Goal: Task Accomplishment & Management: Complete application form

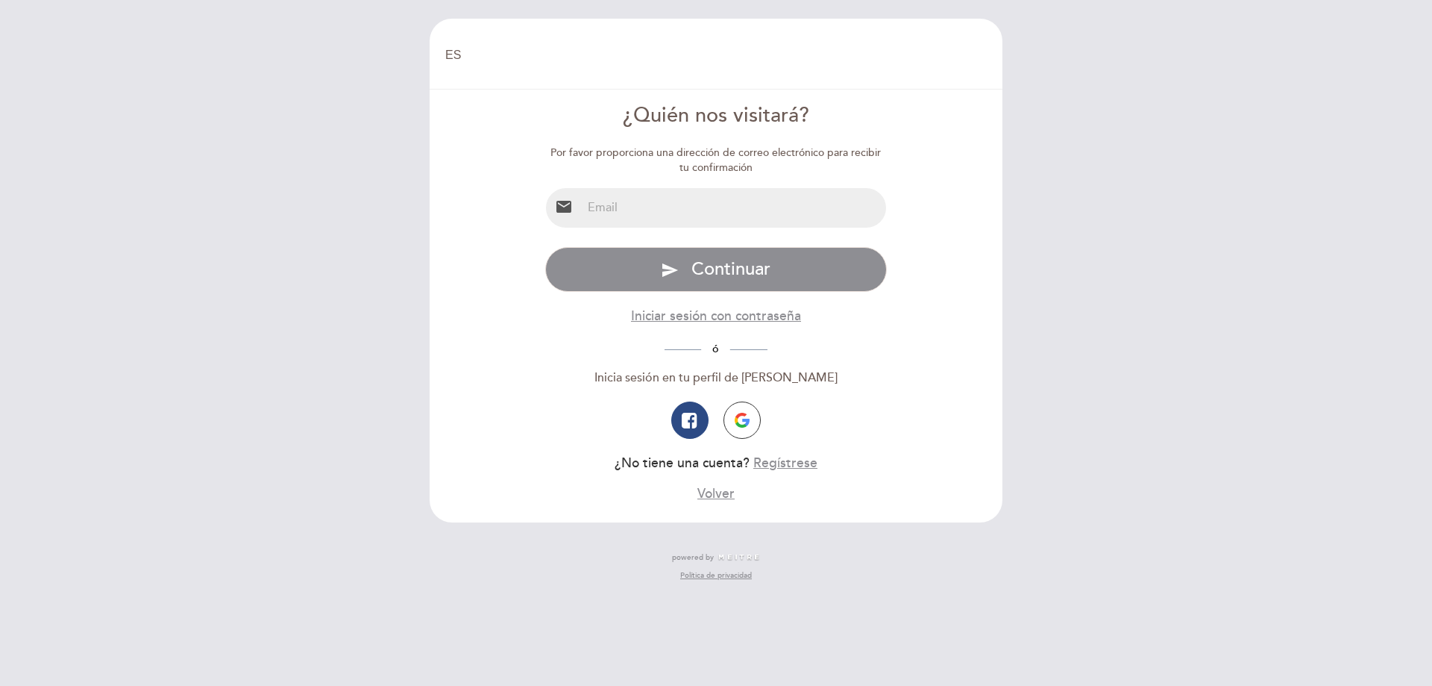
select select "es"
click at [719, 195] on input "email" at bounding box center [734, 208] width 305 height 40
type input "[EMAIL_ADDRESS][DOMAIN_NAME]"
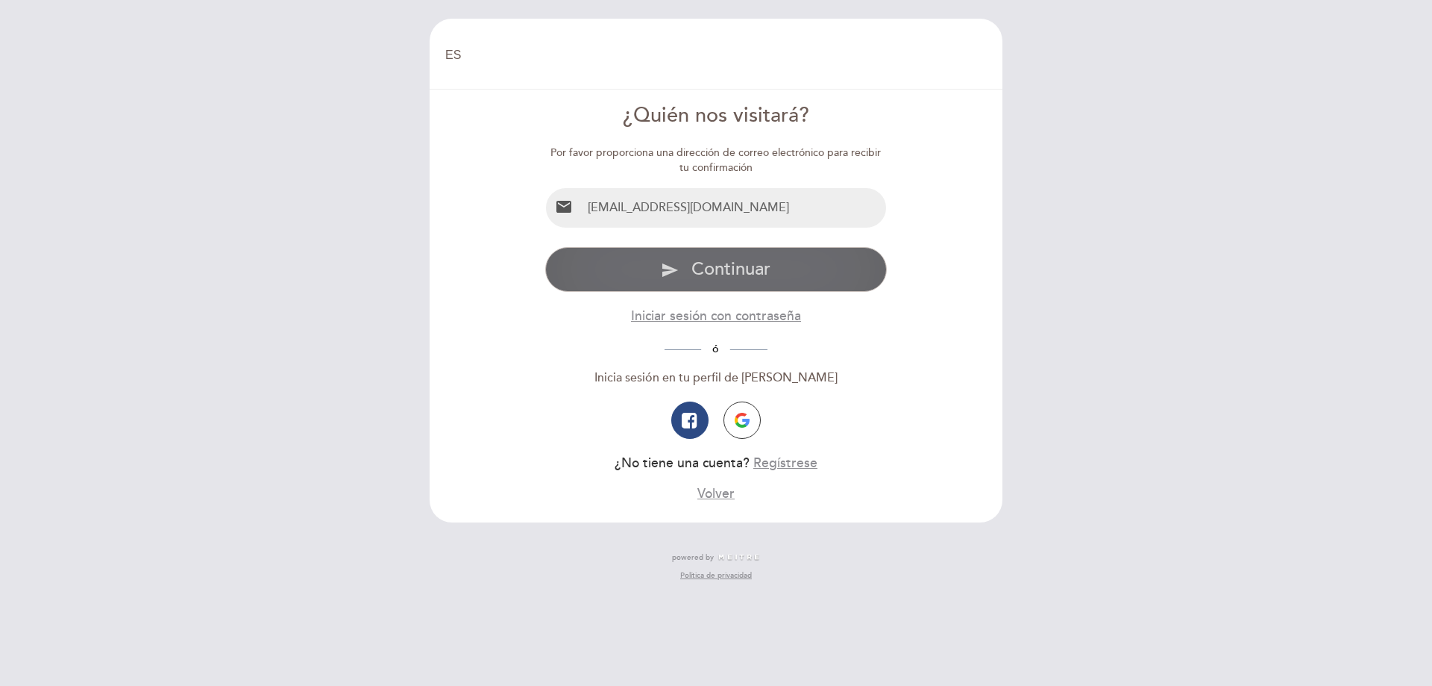
click at [726, 272] on span "Continuar" at bounding box center [731, 269] width 79 height 22
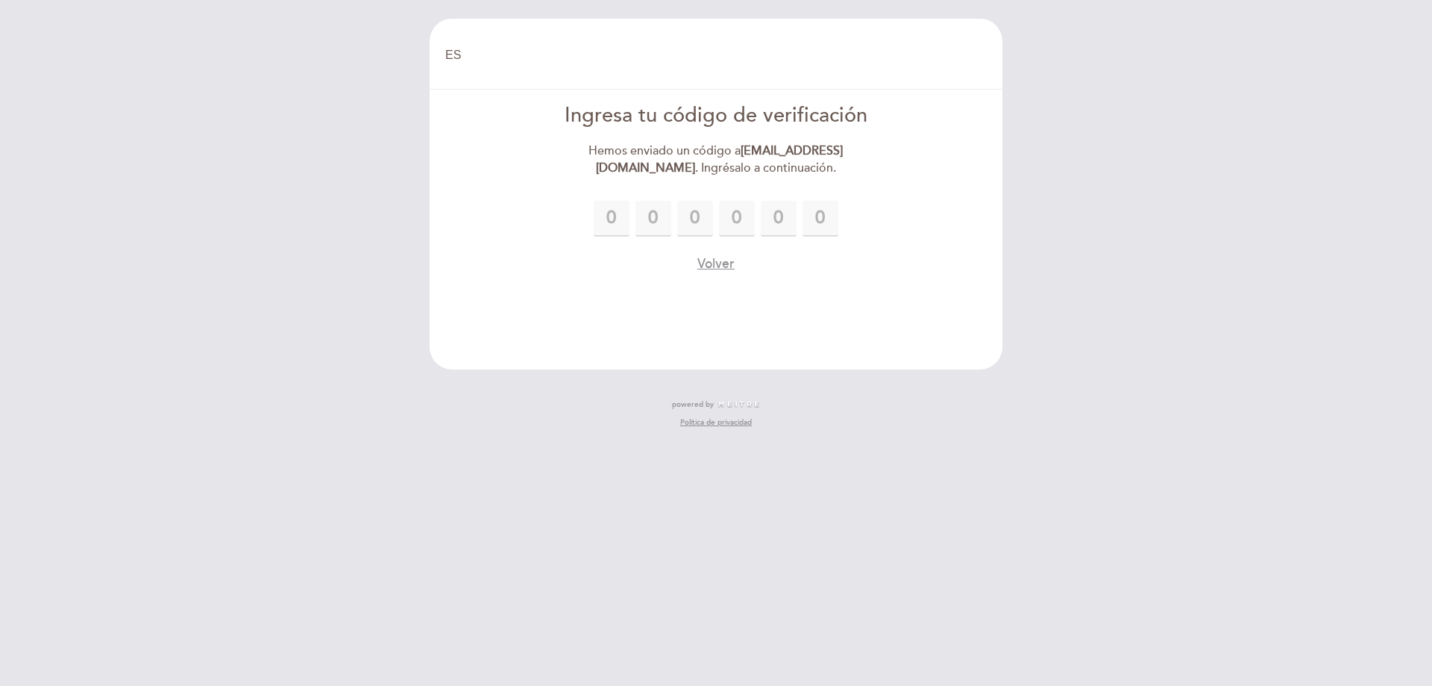
type input "8"
type input "4"
type input "1"
type input "6"
type input "1"
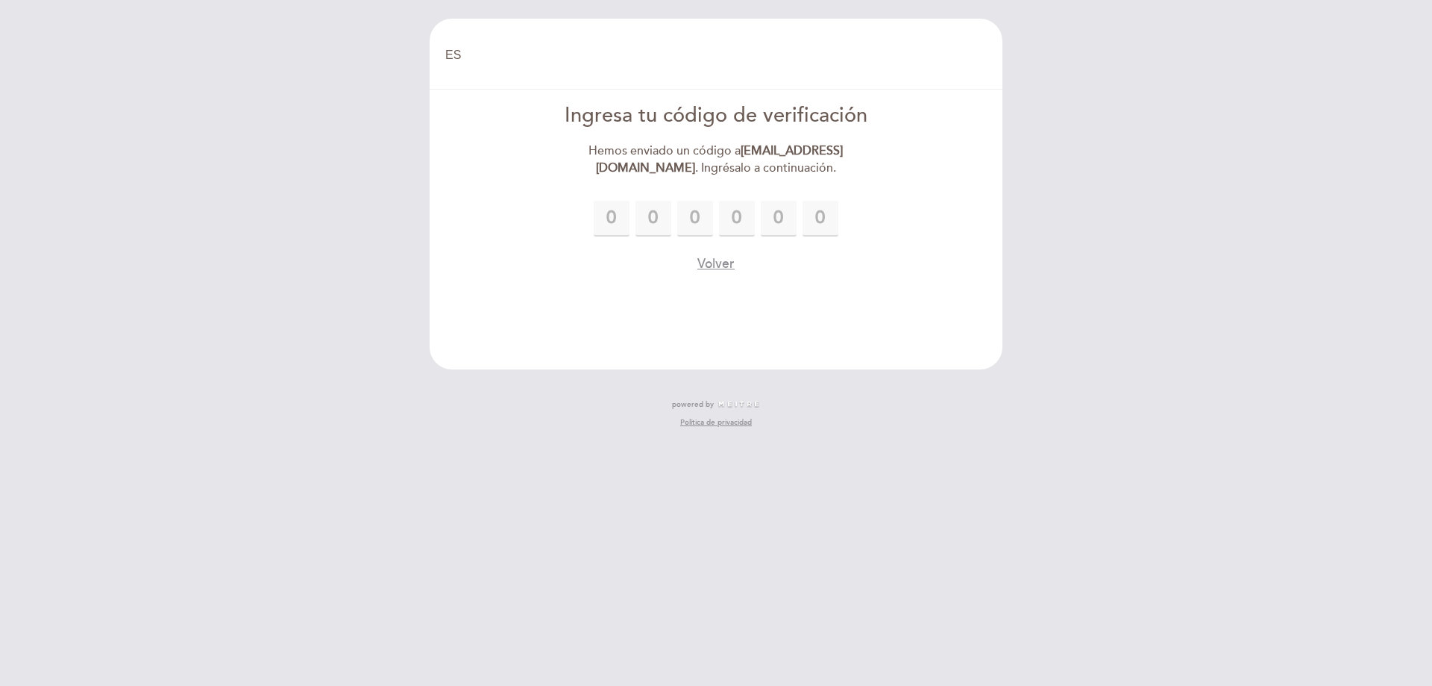
type input "9"
click at [798, 277] on header "EN ES PT [GEOGRAPHIC_DATA] [GEOGRAPHIC_DATA], Cambiar usuario Hacer una reserva…" at bounding box center [716, 194] width 573 height 351
